Goal: Information Seeking & Learning: Understand process/instructions

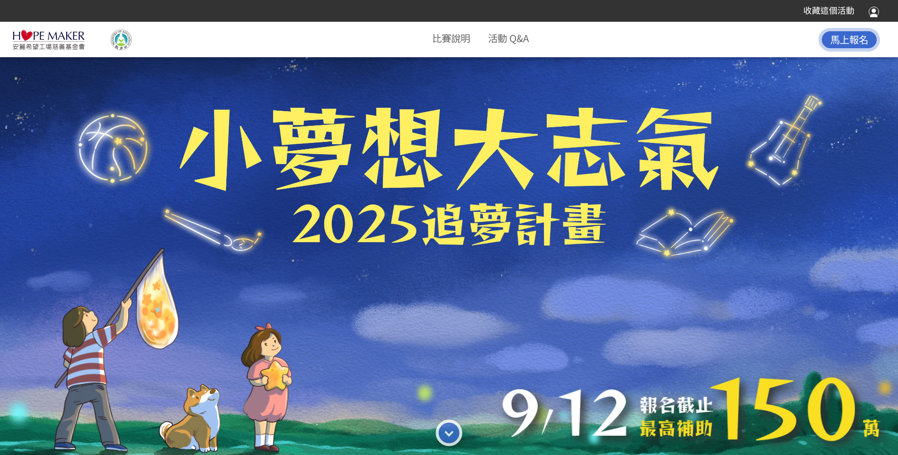
click at [514, 45] on li "活動 Q&A" at bounding box center [508, 38] width 41 height 21
click at [492, 41] on link "活動 Q&A" at bounding box center [508, 38] width 41 height 14
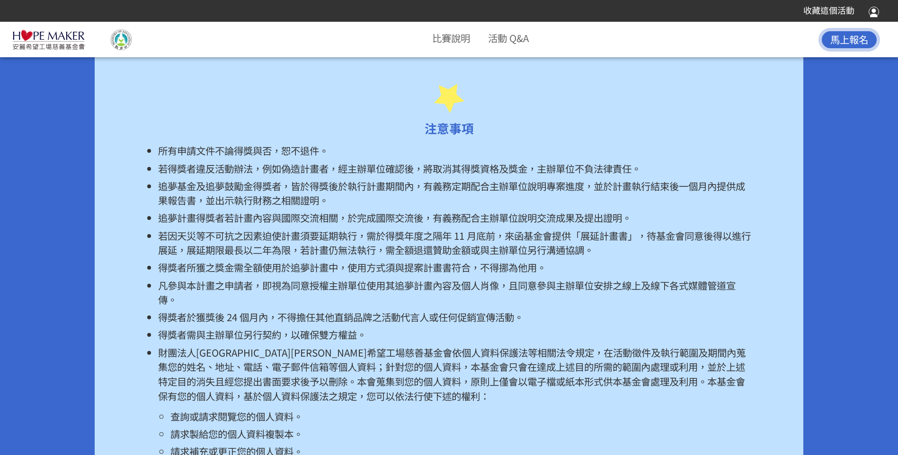
scroll to position [6317, 0]
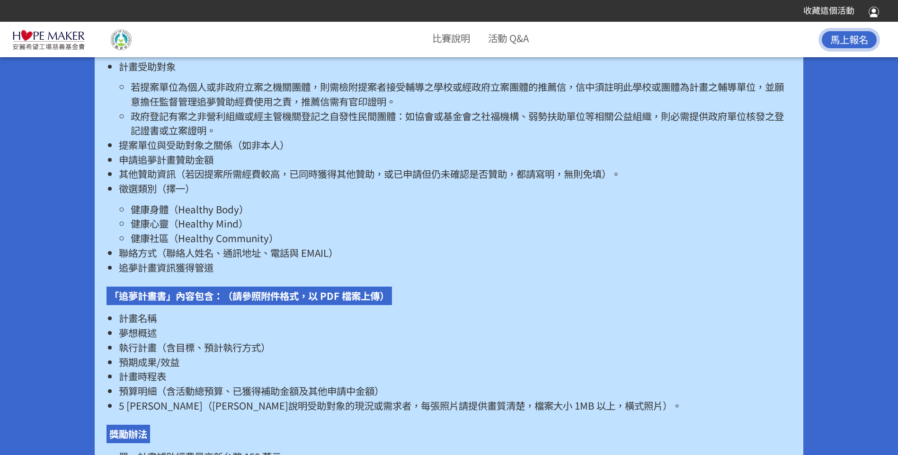
scroll to position [1846, 0]
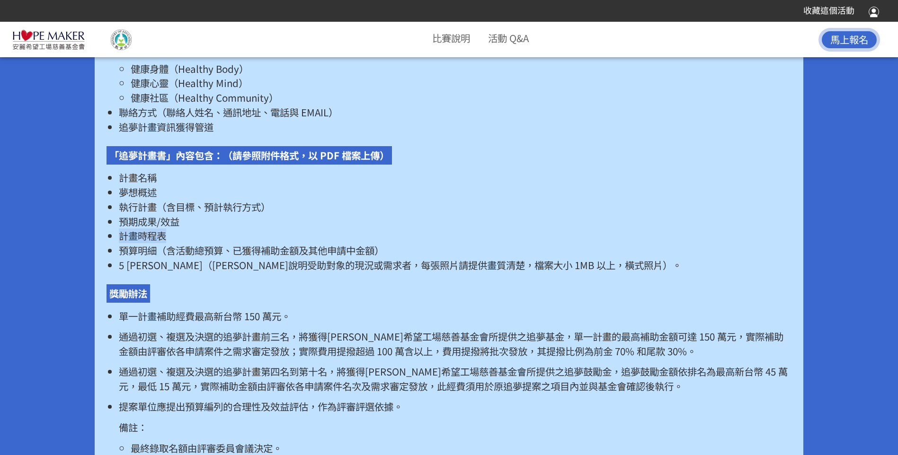
drag, startPoint x: 124, startPoint y: 248, endPoint x: 190, endPoint y: 247, distance: 66.7
click at [190, 243] on li "計畫時程表" at bounding box center [455, 236] width 673 height 15
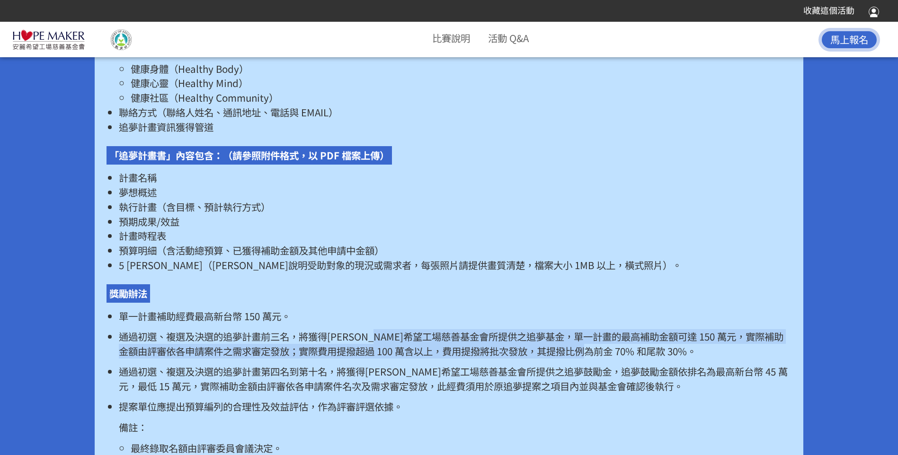
drag, startPoint x: 413, startPoint y: 352, endPoint x: 631, endPoint y: 372, distance: 219.2
click at [631, 358] on p "通過初選、複選及決選的追夢計畫前三名，將獲得[PERSON_NAME]希望工場慈善基金會所提供之追夢基金，單一計畫的最高補助金額可達 150 萬元，實際補助金…" at bounding box center [455, 343] width 673 height 29
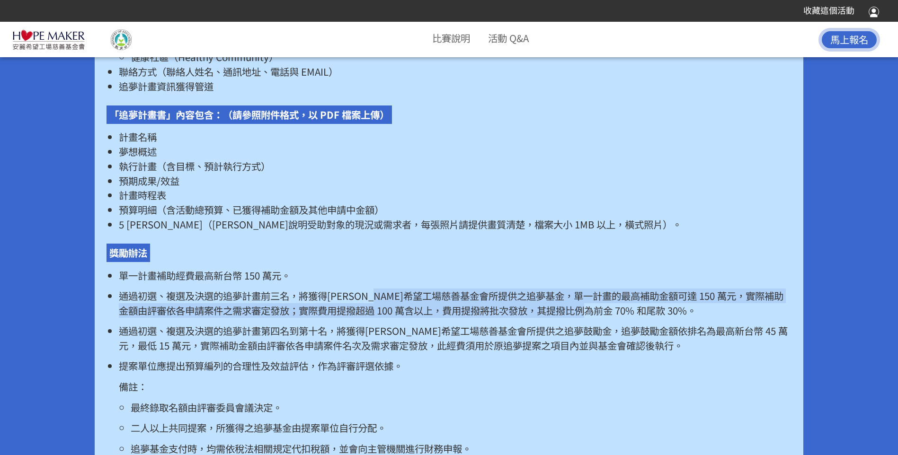
scroll to position [1941, 0]
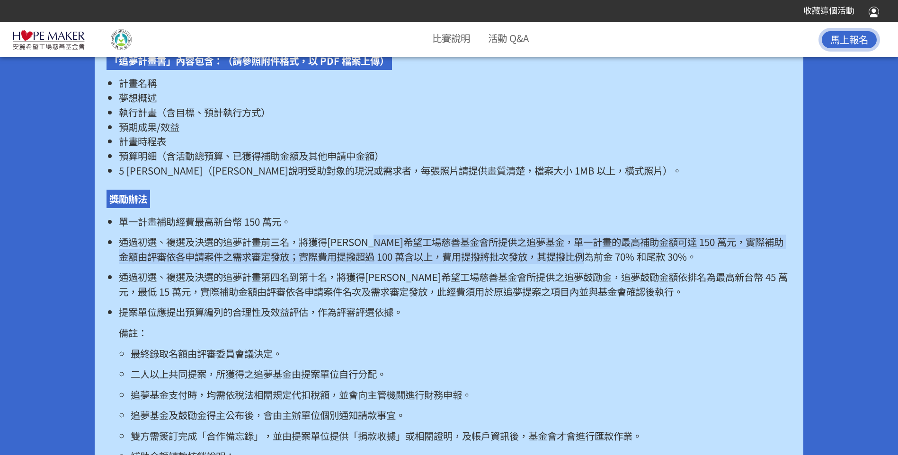
click at [311, 264] on p "通過初選、複選及決選的追夢計畫前三名，將獲得[PERSON_NAME]希望工場慈善基金會所提供之追夢基金，單一計畫的最高補助金額可達 150 萬元，實際補助金…" at bounding box center [455, 249] width 673 height 29
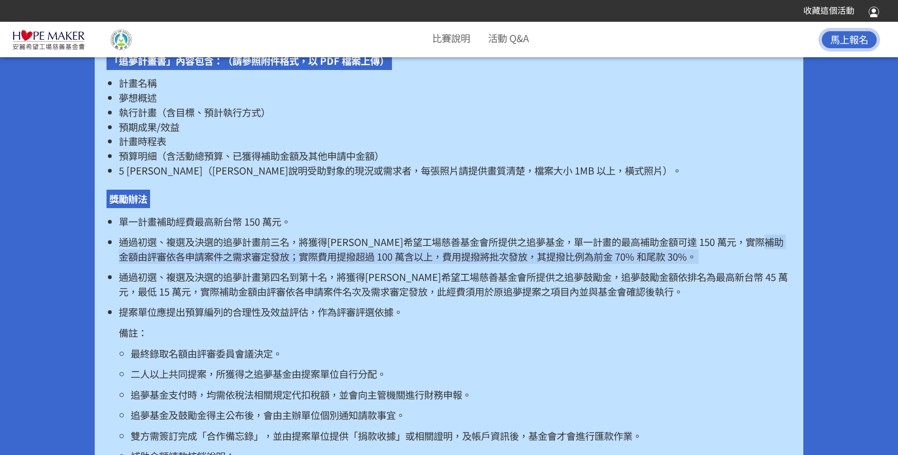
drag, startPoint x: 158, startPoint y: 266, endPoint x: 438, endPoint y: 281, distance: 280.2
click at [438, 281] on ul "單一計畫補助經費最高新台幣 150 萬元。 通過初選、複選及決選的追夢計畫前三名，將獲得[PERSON_NAME]希望工場慈善基金會所提供之追夢基金，單一計畫…" at bounding box center [449, 363] width 684 height 299
click at [272, 264] on p "通過初選、複選及決選的追夢計畫前三名，將獲得[PERSON_NAME]希望工場慈善基金會所提供之追夢基金，單一計畫的最高補助金額可達 150 萬元，實際補助金…" at bounding box center [455, 249] width 673 height 29
drag, startPoint x: 284, startPoint y: 272, endPoint x: 366, endPoint y: 274, distance: 81.9
click at [366, 264] on p "通過初選、複選及決選的追夢計畫前三名，將獲得[PERSON_NAME]希望工場慈善基金會所提供之追夢基金，單一計畫的最高補助金額可達 150 萬元，實際補助金…" at bounding box center [455, 249] width 673 height 29
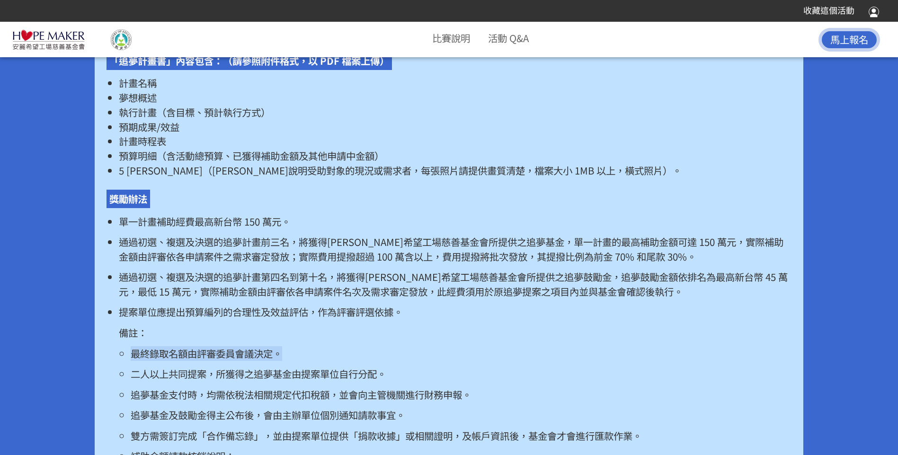
drag, startPoint x: 135, startPoint y: 369, endPoint x: 302, endPoint y: 368, distance: 167.6
click at [302, 361] on p "最終錄取名額由評審委員會議決定。" at bounding box center [461, 354] width 660 height 15
drag, startPoint x: 188, startPoint y: 388, endPoint x: 418, endPoint y: 400, distance: 230.3
click at [418, 400] on ul "最終錄取名額由評審委員會議決定。 二人以上共同提案，所獲得之追夢基金由提案單位自行分配。 追夢基金支付時，均需依稅法相關規定代扣稅額，並會向主管機關進行財務申…" at bounding box center [455, 423] width 673 height 153
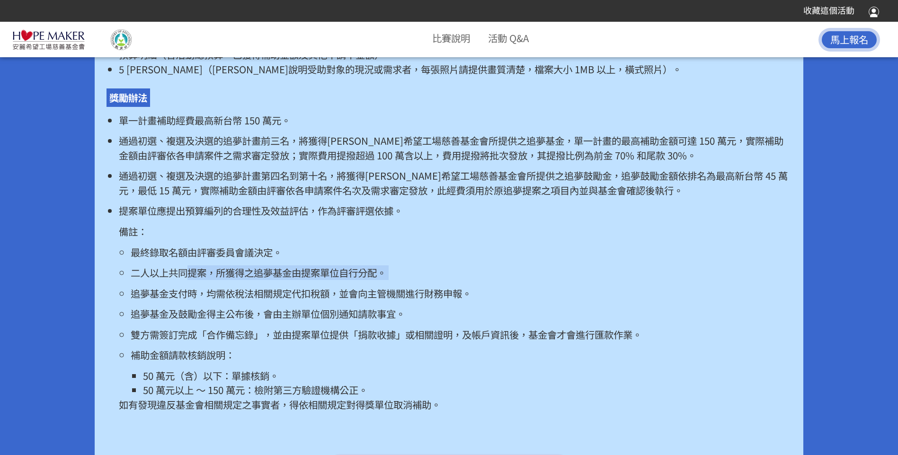
scroll to position [2083, 0]
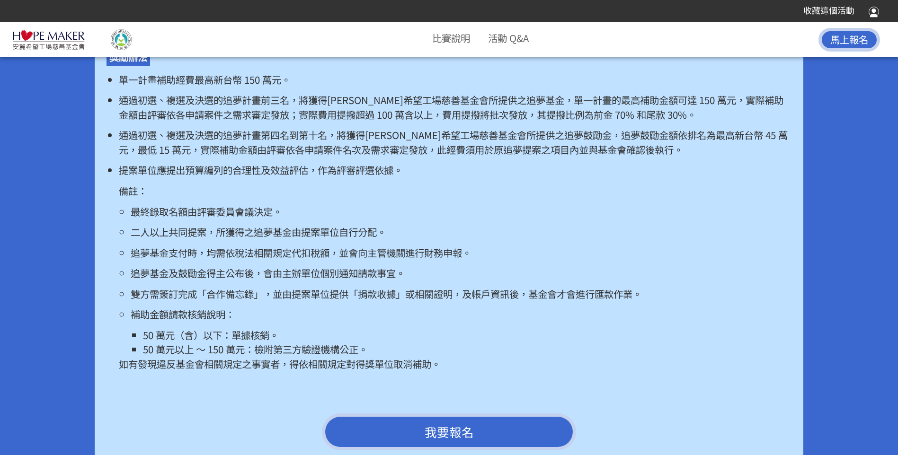
click at [168, 276] on ul "最終錄取名額由評審委員會議決定。 二人以上共同提案，所獲得之追夢基金由提案單位自行分配。 追夢基金支付時，均需依稅法相關規定代扣稅額，並會向主管機關進行財務申…" at bounding box center [455, 280] width 673 height 153
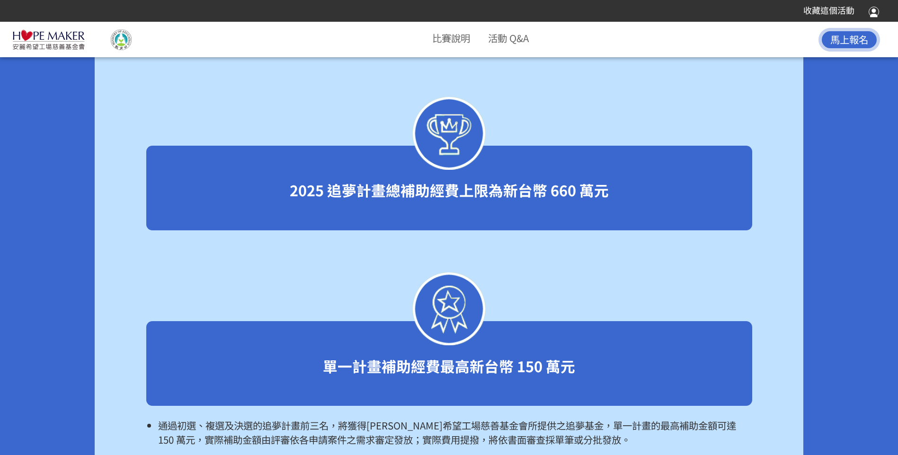
scroll to position [2698, 0]
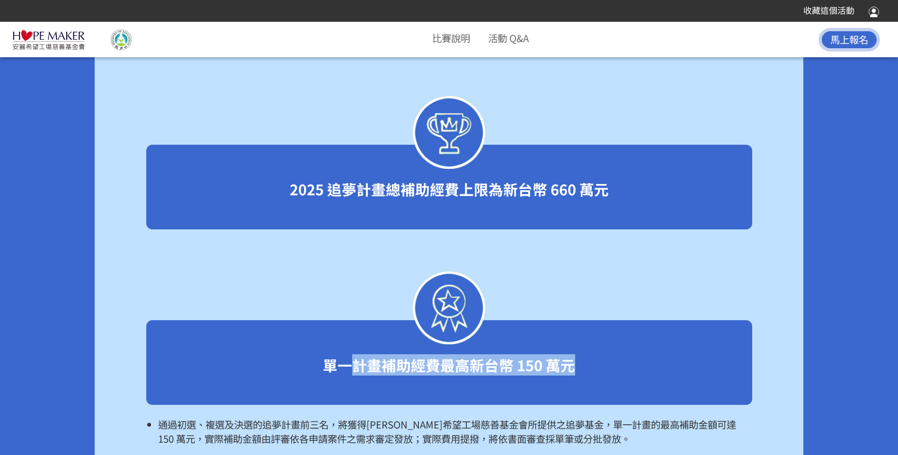
drag, startPoint x: 352, startPoint y: 387, endPoint x: 630, endPoint y: 376, distance: 278.1
click at [630, 374] on h2 "單一計畫補助經費最高新台幣 150 萬元" at bounding box center [449, 366] width 582 height 18
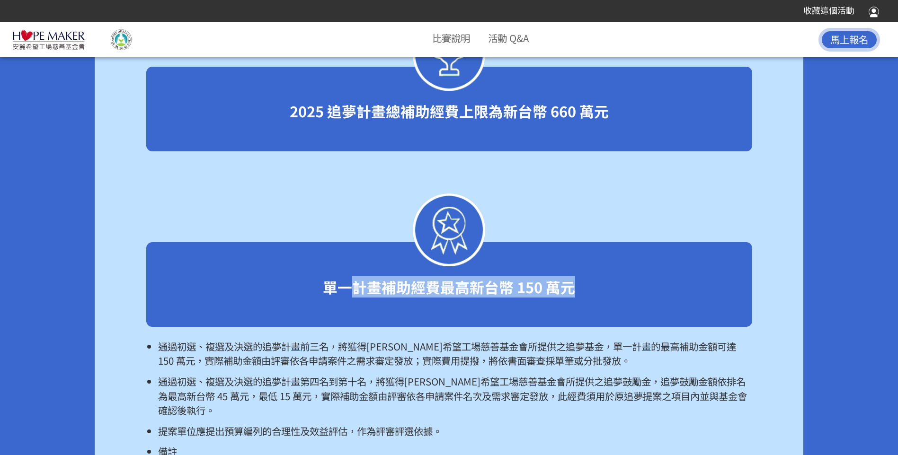
scroll to position [2793, 0]
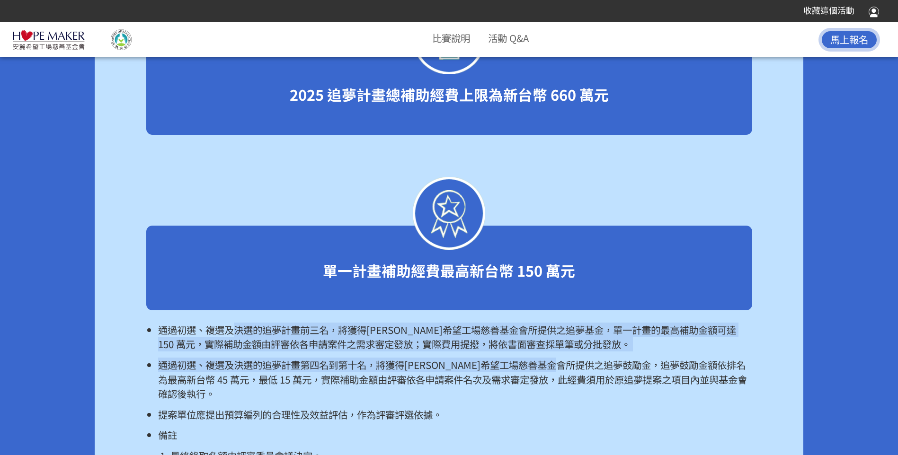
drag, startPoint x: 231, startPoint y: 346, endPoint x: 616, endPoint y: 373, distance: 385.3
drag, startPoint x: 616, startPoint y: 373, endPoint x: 756, endPoint y: 372, distance: 139.6
click at [756, 372] on div "獎勵辦法 2025 追夢計畫總補助經費上限為新台幣 660 萬元 單一計畫補助經費最高新台幣 150 萬元 通過初選、複選及決選的追夢計畫前三名，將獲得[PE…" at bounding box center [449, 281] width 709 height 801
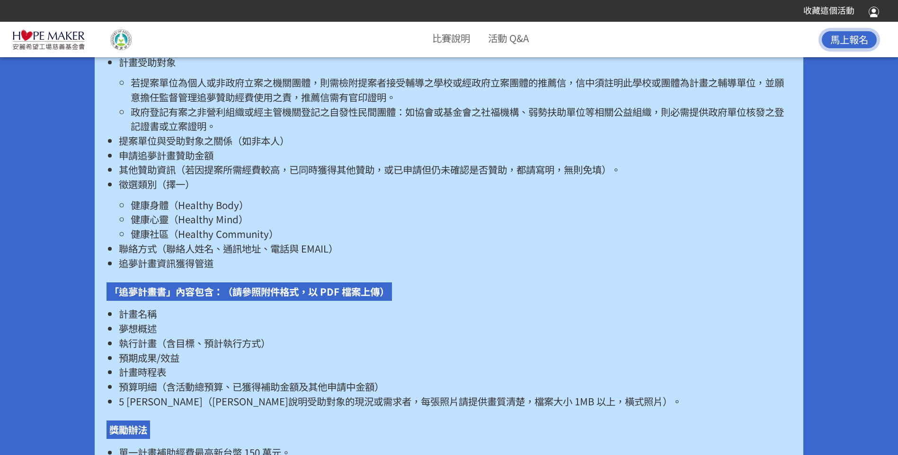
scroll to position [1704, 0]
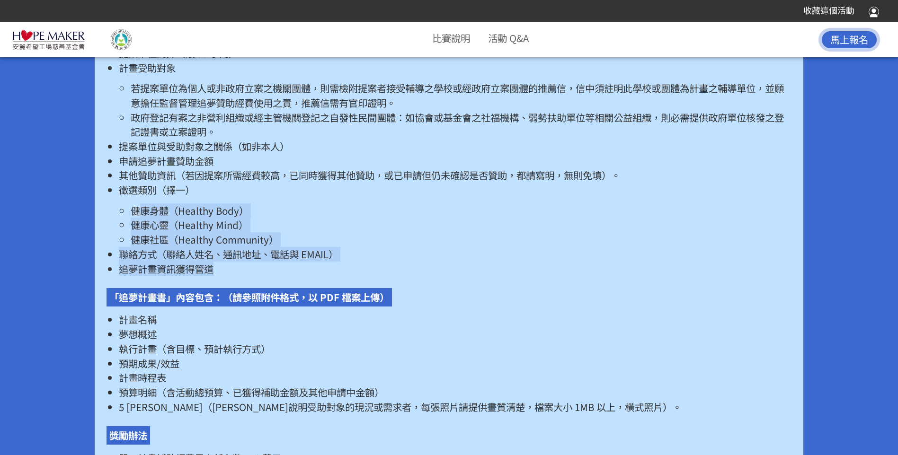
drag, startPoint x: 145, startPoint y: 222, endPoint x: 343, endPoint y: 280, distance: 206.4
click at [343, 276] on ul "計畫名稱 提案單位（個人或團體） 提案單位簡介（限 50 字內） 計畫受助對象 若提案單位為個人或非政府立案之機關團體，則需檢附提案者接受輔導之學校或經政府立…" at bounding box center [449, 146] width 684 height 259
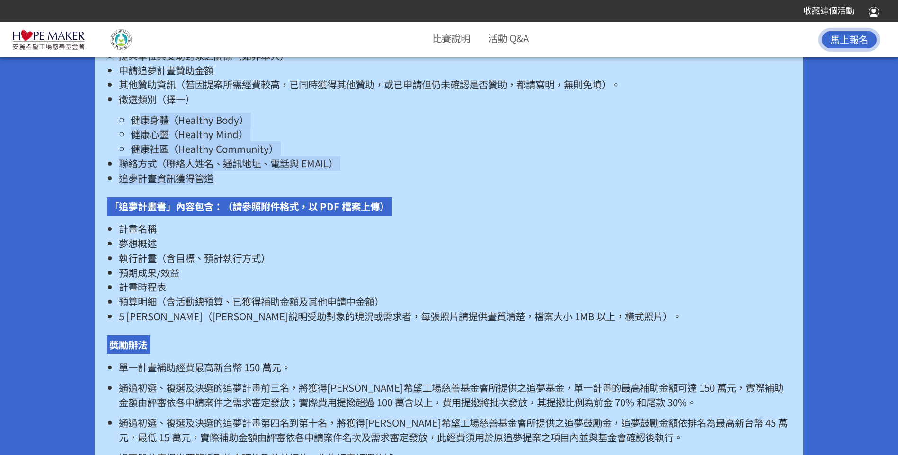
scroll to position [1799, 0]
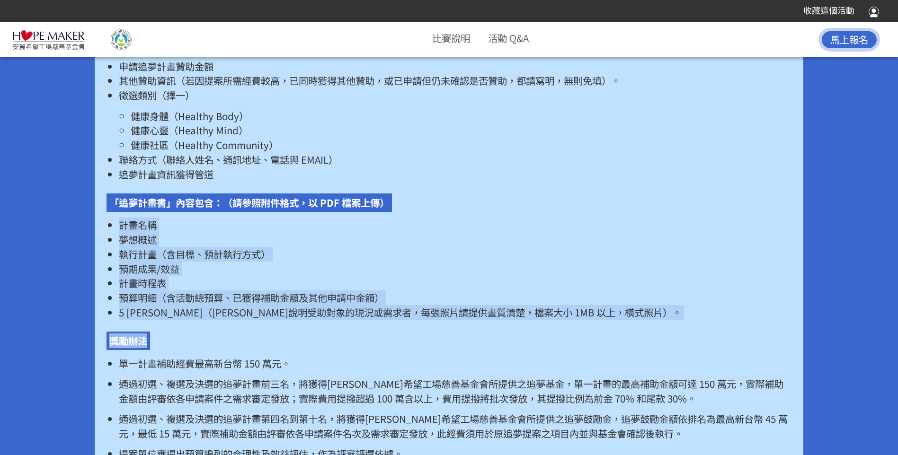
drag, startPoint x: 121, startPoint y: 236, endPoint x: 584, endPoint y: 337, distance: 473.7
click at [584, 338] on div "請點選以下「我要報名」進入系統填寫申請表，並附上「追夢計畫書」，方具完成報名。 「追夢申請表」內容包含：（需於報名系統內完整填載） 計畫名稱 提案單位（個人或…" at bounding box center [449, 263] width 684 height 784
click at [496, 40] on link "活動 Q&A" at bounding box center [508, 38] width 41 height 14
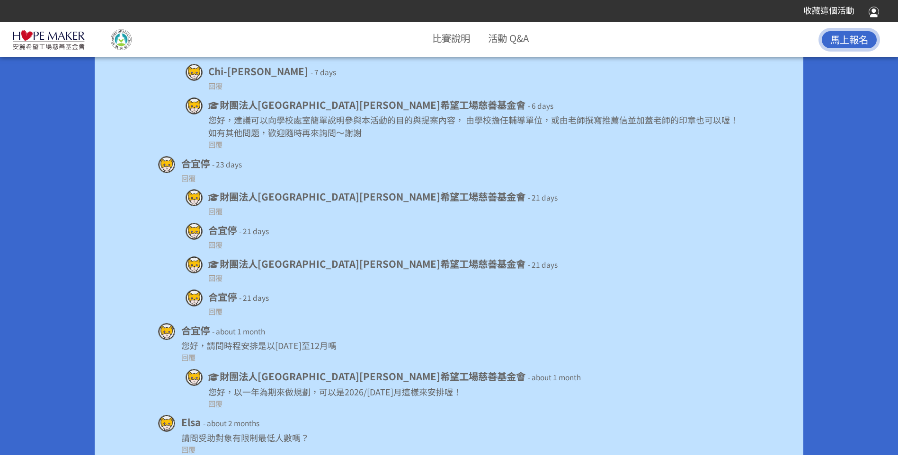
scroll to position [6751, 0]
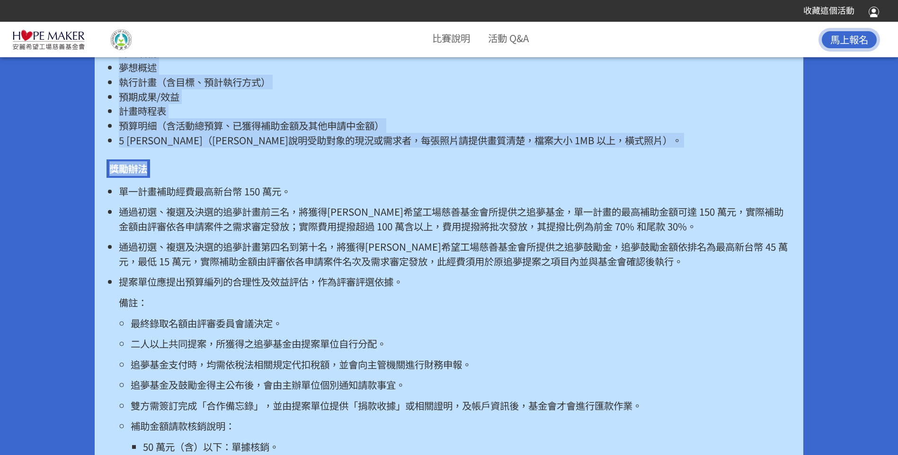
scroll to position [2036, 0]
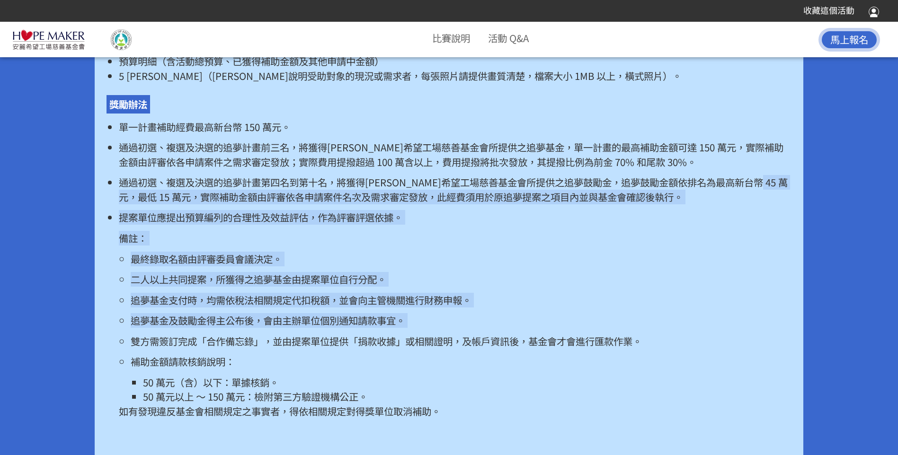
drag, startPoint x: 124, startPoint y: 212, endPoint x: 459, endPoint y: 346, distance: 360.5
click at [459, 346] on ul "單一計畫補助經費最高新台幣 150 萬元。 通過初選、複選及決選的追夢計畫前三名，將獲得[PERSON_NAME]希望工場慈善基金會所提供之追夢基金，單一計畫…" at bounding box center [449, 269] width 684 height 299
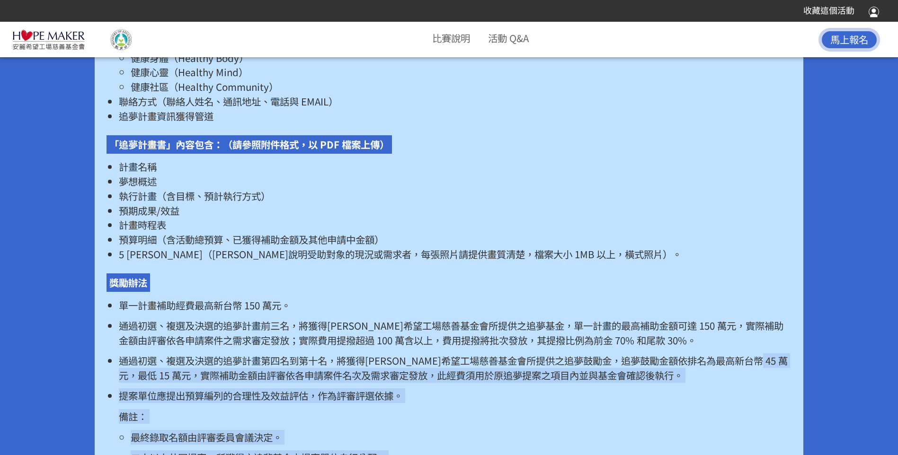
scroll to position [1846, 0]
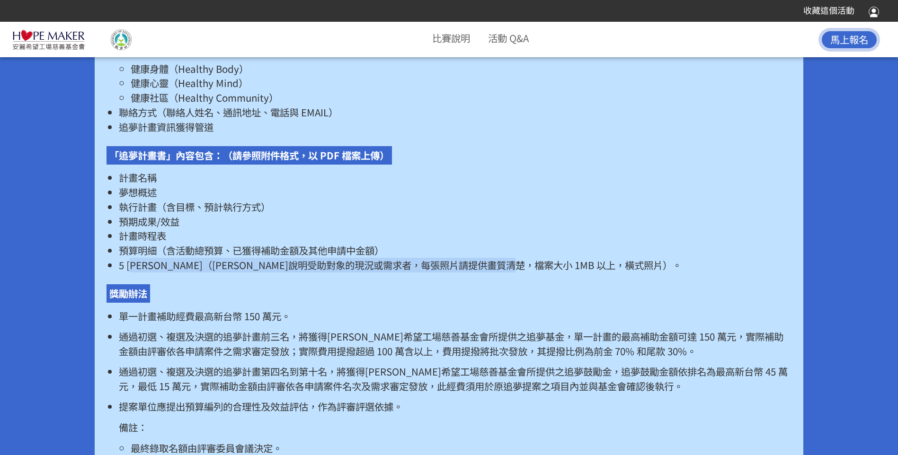
drag, startPoint x: 135, startPoint y: 281, endPoint x: 626, endPoint y: 275, distance: 490.9
click at [626, 273] on li "5 [PERSON_NAME]（[PERSON_NAME]說明受助對象的現況或需求者，每張照片請提供畫質清楚，檔案大小 1MB 以上，橫式照片）。" at bounding box center [455, 265] width 673 height 15
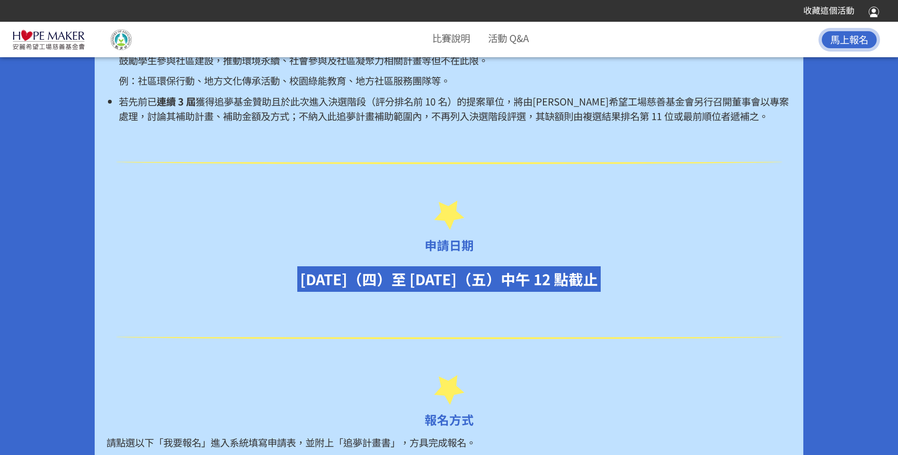
scroll to position [1231, 0]
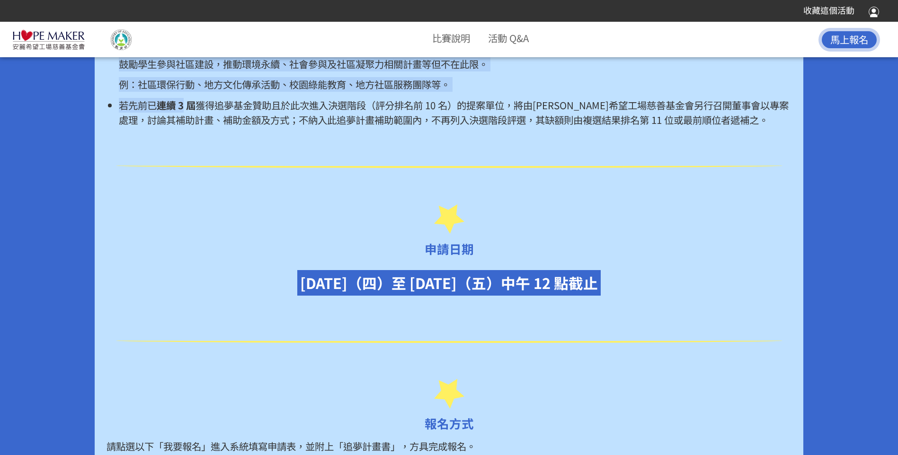
drag, startPoint x: 183, startPoint y: 118, endPoint x: 637, endPoint y: 144, distance: 454.2
click at [637, 144] on div "計畫精神 [PERSON_NAME]台灣深耕台灣多年，深刻關注偏鄉及弱勢孩童所面臨的困境，因此成立[PERSON_NAME]希望工場慈善基金會，結合直銷商的力…" at bounding box center [449, 344] width 709 height 2197
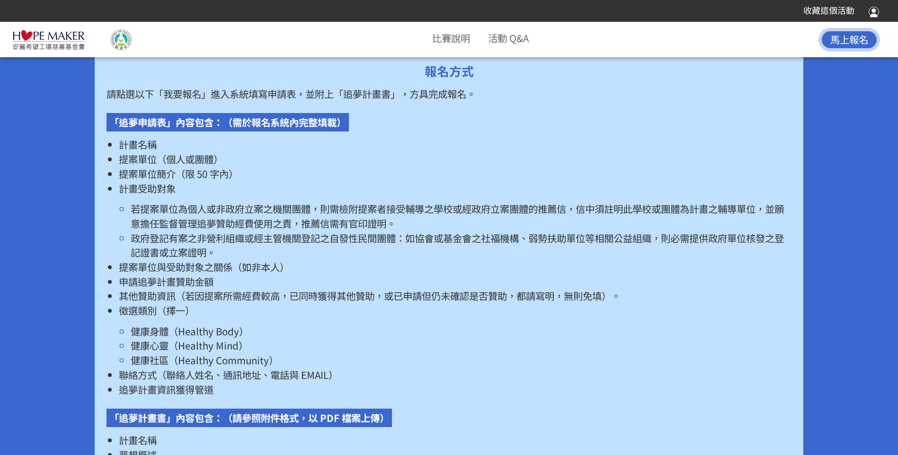
scroll to position [1657, 0]
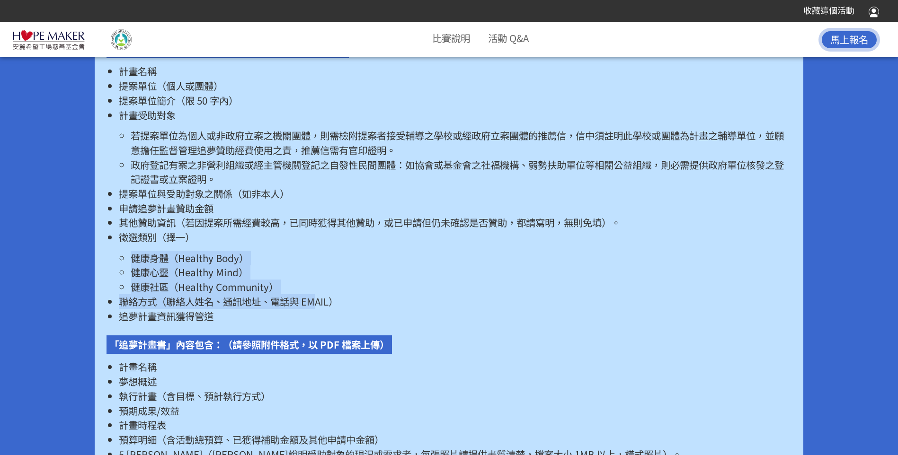
drag, startPoint x: 118, startPoint y: 274, endPoint x: 319, endPoint y: 312, distance: 203.9
click at [319, 312] on ul "計畫名稱 提案單位（個人或團體） 提案單位簡介（限 50 字內） 計畫受助對象 若提案單位為個人或非政府立案之機關團體，則需檢附提案者接受輔導之學校或經政府立…" at bounding box center [449, 193] width 684 height 259
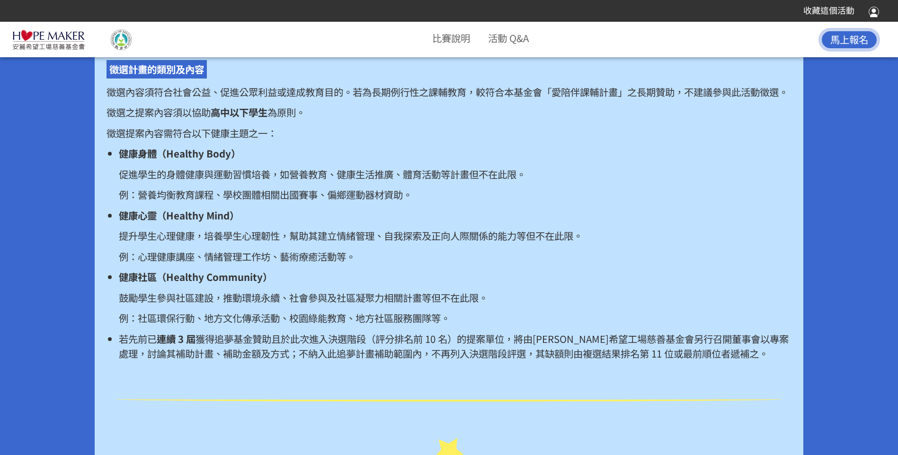
scroll to position [994, 0]
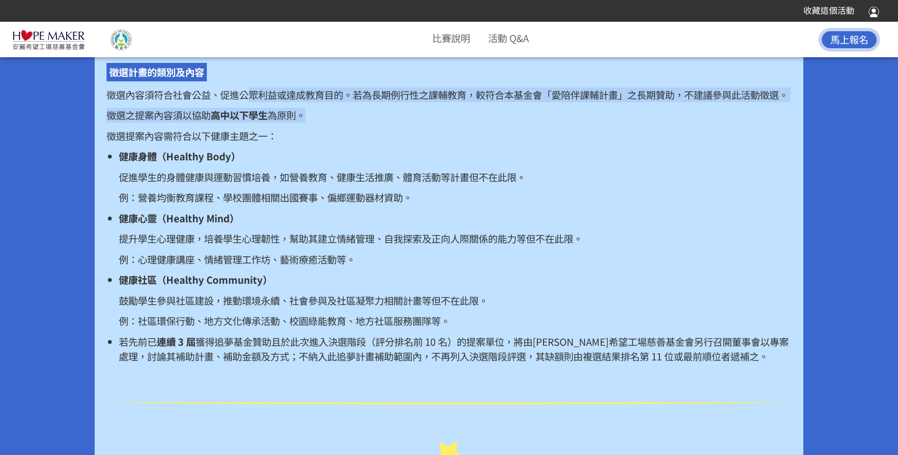
drag, startPoint x: 253, startPoint y: 90, endPoint x: 572, endPoint y: 120, distance: 320.4
click at [572, 120] on div "多年來[PERSON_NAME]公司及[PERSON_NAME]希望工場慈善基金會，關切國民的營養及健康問題，尤其關心兒童及青少年之全方位健康發展，故 [DA…" at bounding box center [449, 160] width 684 height 408
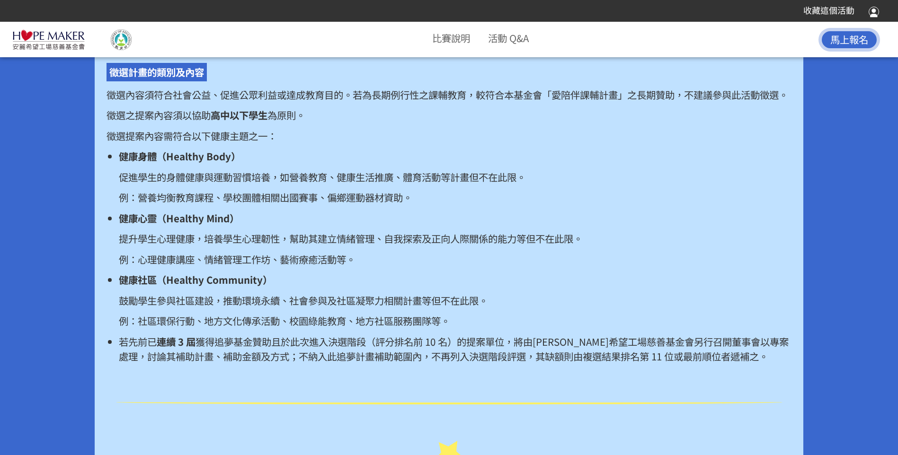
click at [235, 92] on p "徵選內容須符合社會公益、促進公眾利益或達成教育目的。若為長期例行性之課輔教育，較符合本基金會「愛陪伴課輔計畫」之長期贊助，不建議參與此活動徵選。" at bounding box center [449, 95] width 684 height 15
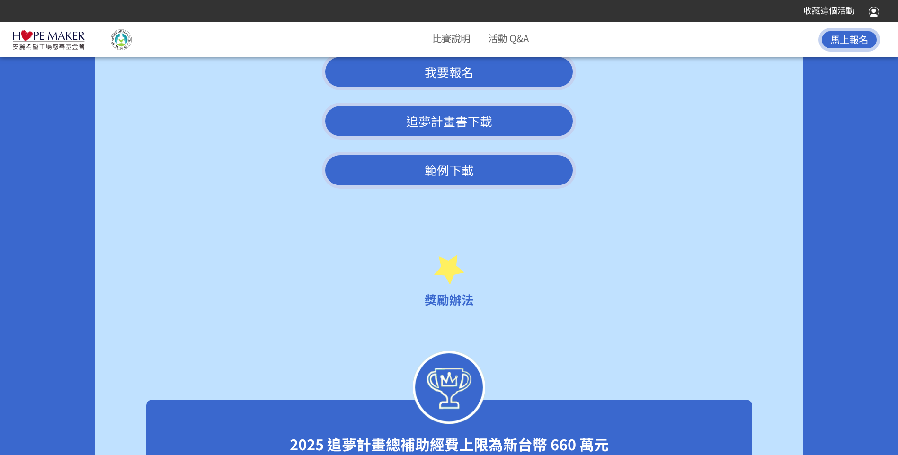
scroll to position [2414, 0]
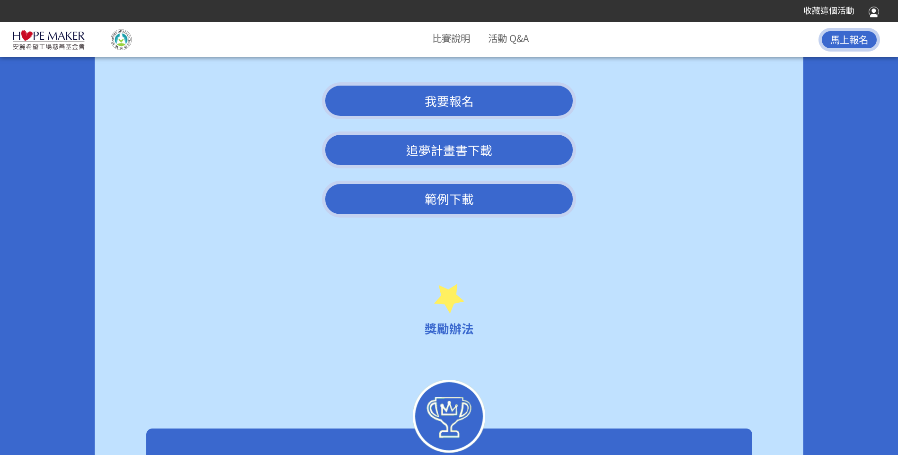
click at [475, 215] on link "範例下載" at bounding box center [449, 199] width 255 height 37
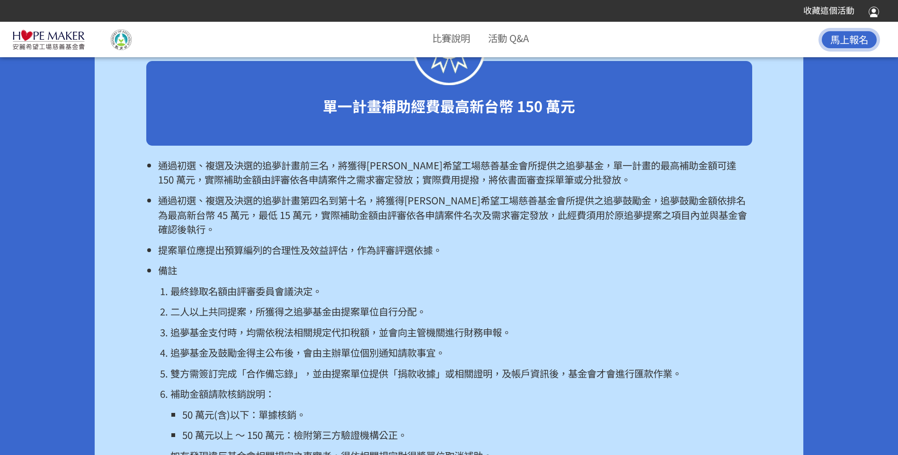
scroll to position [2935, 0]
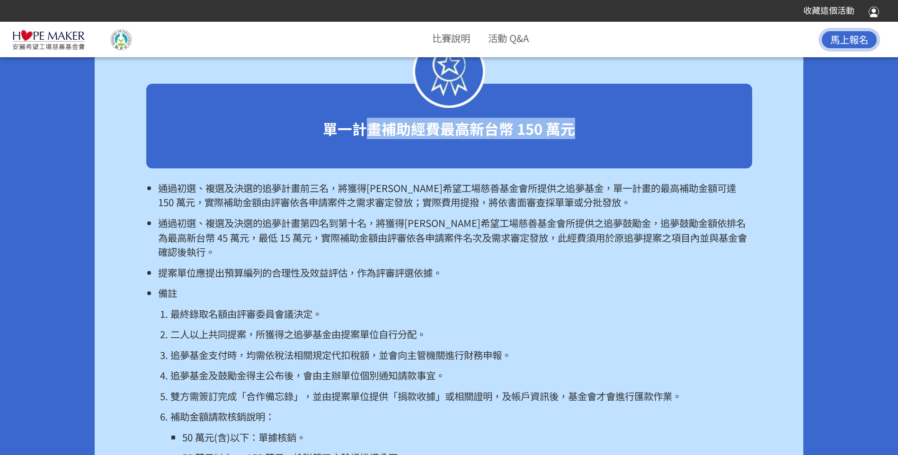
drag, startPoint x: 368, startPoint y: 143, endPoint x: 601, endPoint y: 153, distance: 232.6
click at [601, 153] on div "單一計畫補助經費最高新台幣 150 萬元" at bounding box center [449, 126] width 606 height 85
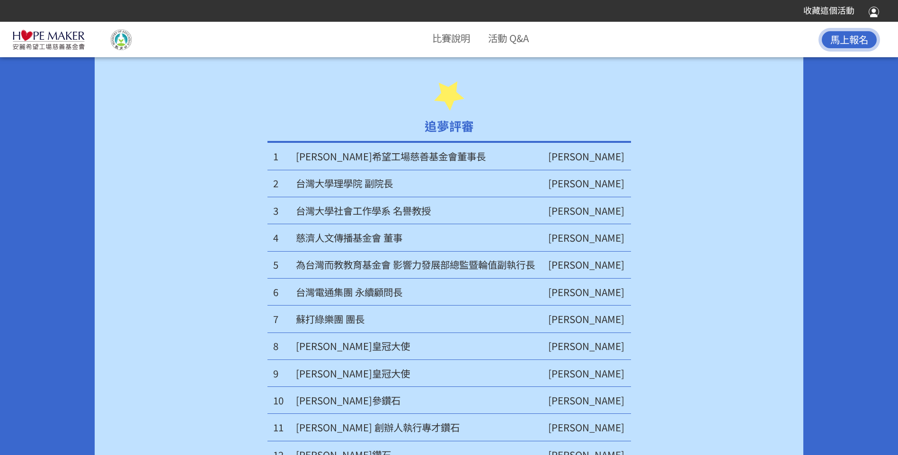
scroll to position [4308, 0]
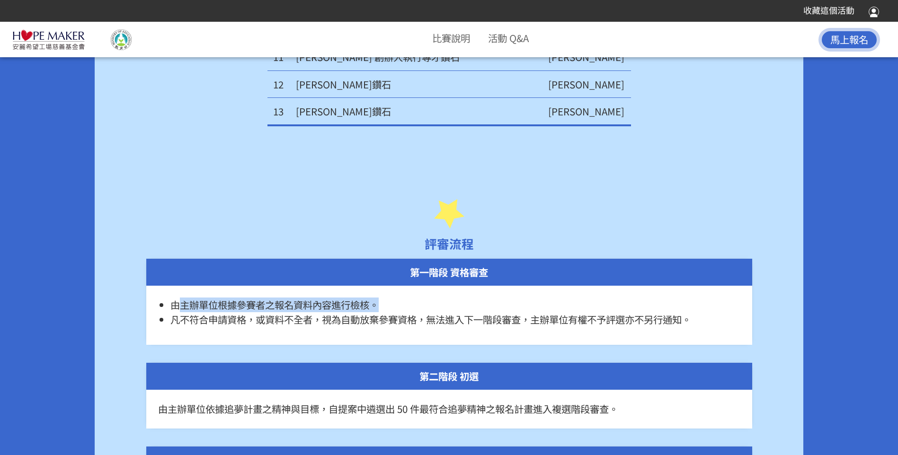
drag, startPoint x: 181, startPoint y: 318, endPoint x: 391, endPoint y: 322, distance: 210.2
click at [391, 312] on li "由主辦單位根據參賽者之報名資料內容進行檢核。" at bounding box center [454, 305] width 569 height 15
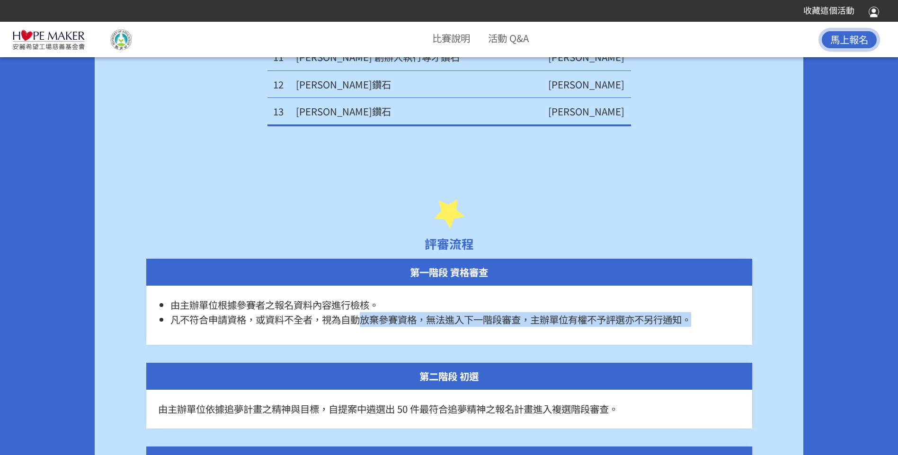
drag, startPoint x: 391, startPoint y: 322, endPoint x: 703, endPoint y: 338, distance: 312.3
click at [691, 327] on span "凡不符合申請資格，或資料不全者，視為自動放棄參賽資格，無法進入下一階段審查，主辦單位有權不予評選亦不另行通知。" at bounding box center [430, 319] width 521 height 14
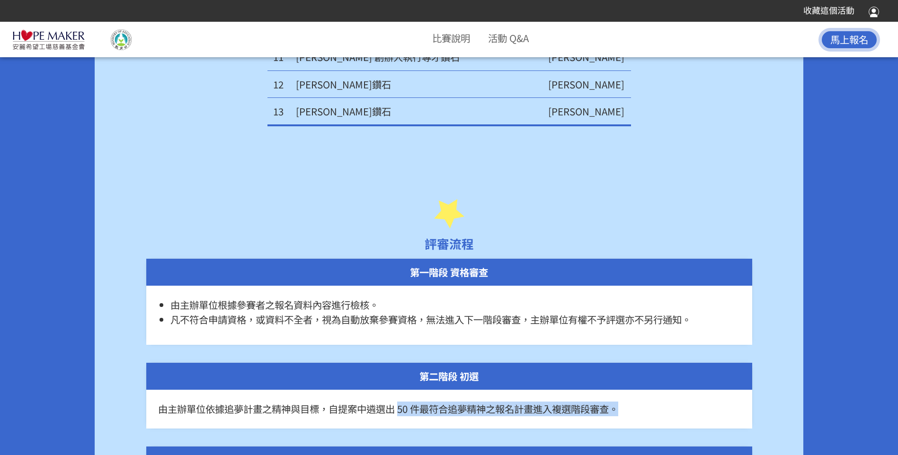
drag, startPoint x: 402, startPoint y: 424, endPoint x: 653, endPoint y: 433, distance: 251.0
click at [653, 429] on div "由主辦單位依據追夢計畫之精神與目標，自提案中遴選出 50 件最符合追夢精神之報名計畫進入複選階段審查。" at bounding box center [449, 409] width 606 height 39
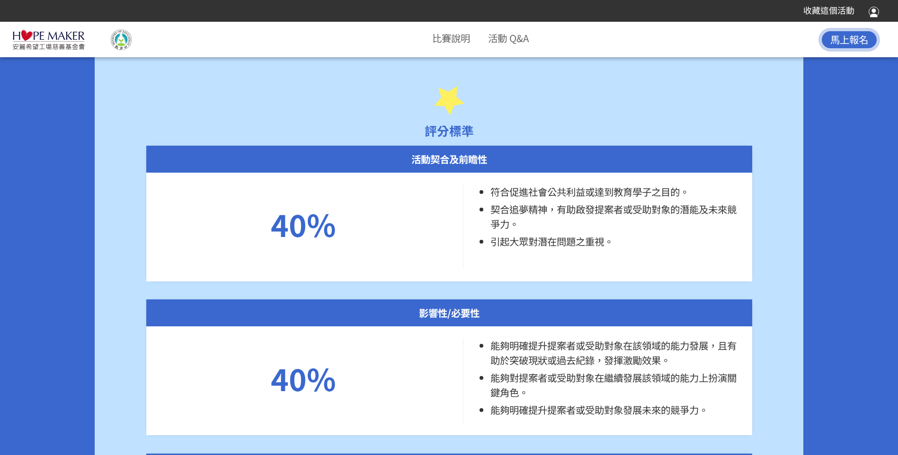
scroll to position [5160, 0]
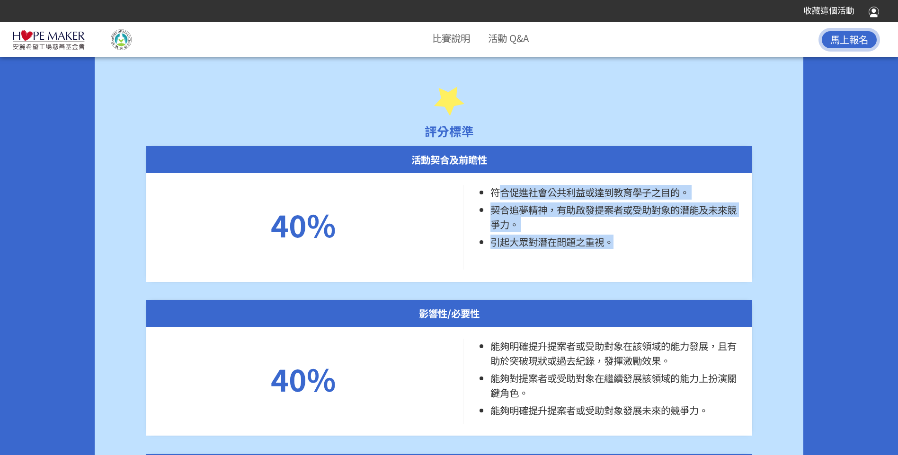
drag, startPoint x: 495, startPoint y: 205, endPoint x: 615, endPoint y: 264, distance: 133.4
click at [615, 264] on div "符合促進社會公共利益或達到教育學子之目的。 契合追夢精神，有助啟發提案者或受助對象的潛能及未來競爭力。 引起大眾對潛在問題之重視。" at bounding box center [609, 227] width 262 height 85
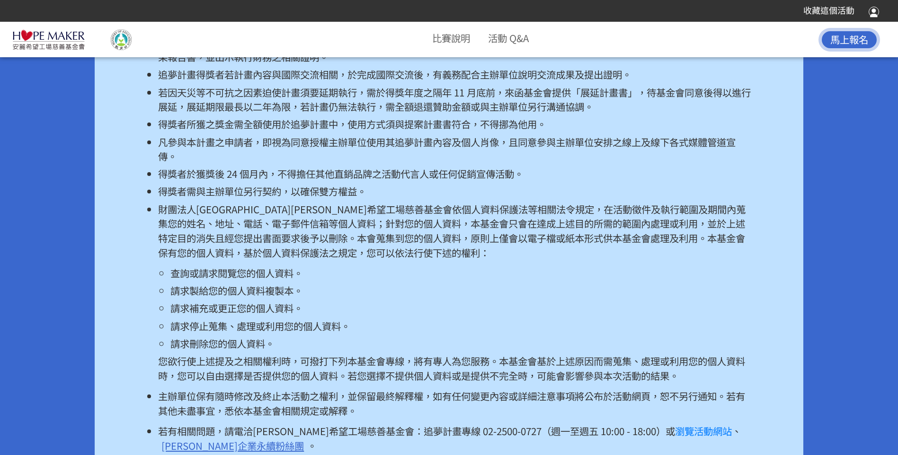
scroll to position [5917, 0]
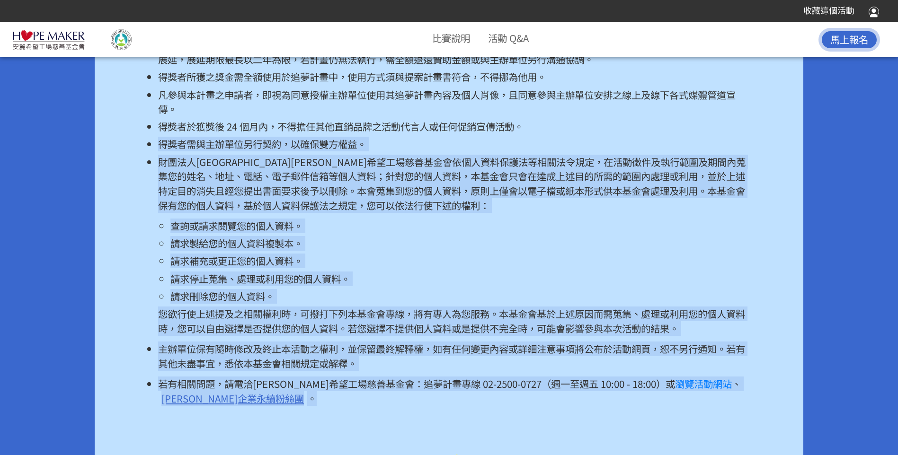
drag, startPoint x: 160, startPoint y: 160, endPoint x: 449, endPoint y: 408, distance: 381.1
click at [449, 406] on ul "所有申請文件不論得獎與否，[PERSON_NAME]不退件。 若得獎者違反活動辦法，例如偽造計畫者，經主辦單位確認後，將取消其得獎資格及獎金，主辦單位不負法律…" at bounding box center [449, 179] width 606 height 453
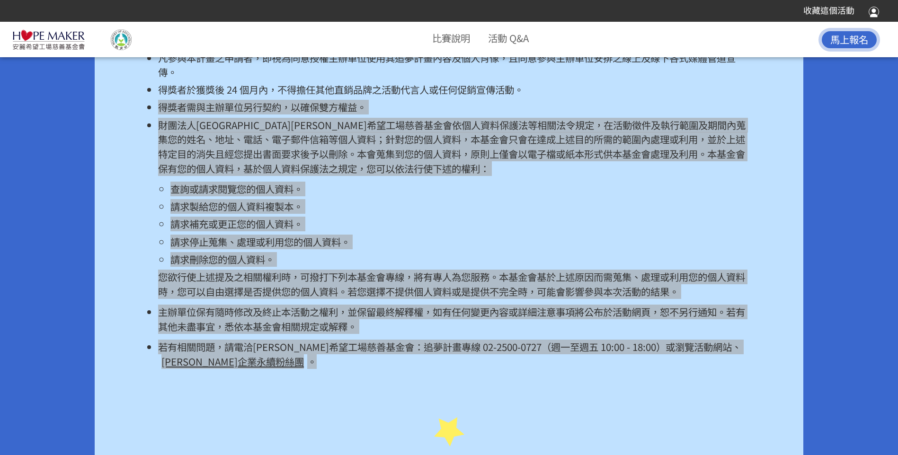
scroll to position [6107, 0]
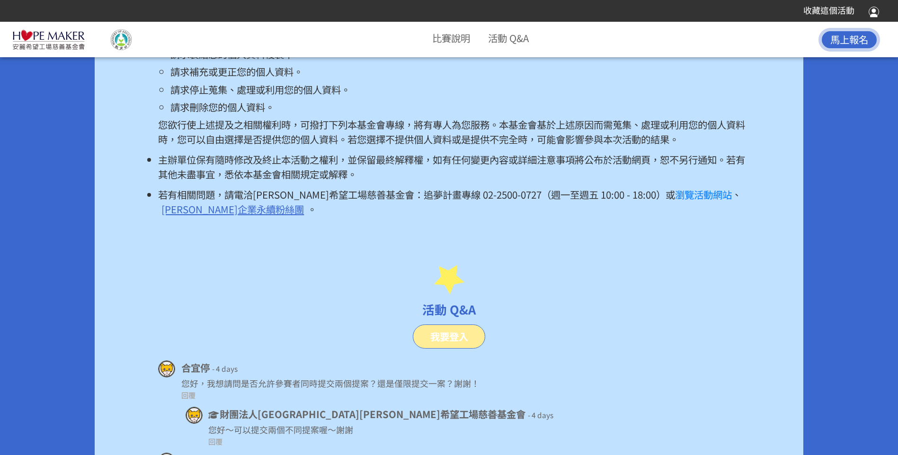
drag, startPoint x: 265, startPoint y: 391, endPoint x: 514, endPoint y: 405, distance: 249.4
click at [514, 401] on div "合宜停 - 4 days 您好，我想請問是否允許參賽者同時提交兩個提案？還是僅限提交一案？謝謝！ 回覆" at bounding box center [460, 381] width 559 height 40
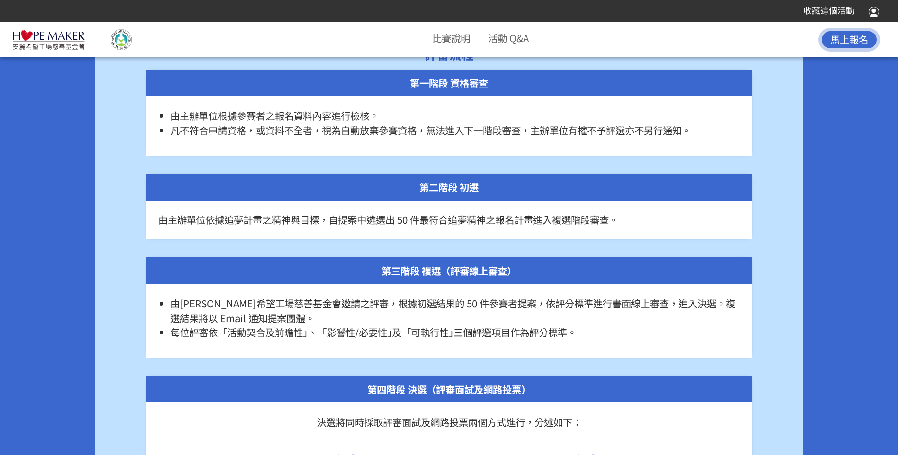
scroll to position [4260, 0]
